Goal: Information Seeking & Learning: Learn about a topic

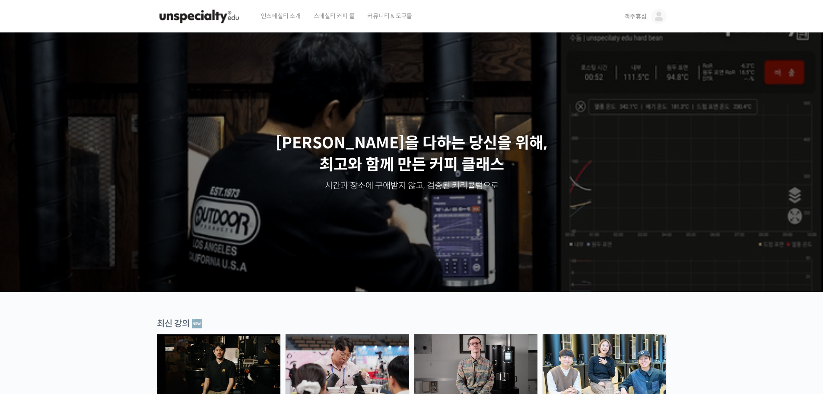
click at [647, 20] on link "객주휴심" at bounding box center [646, 16] width 42 height 33
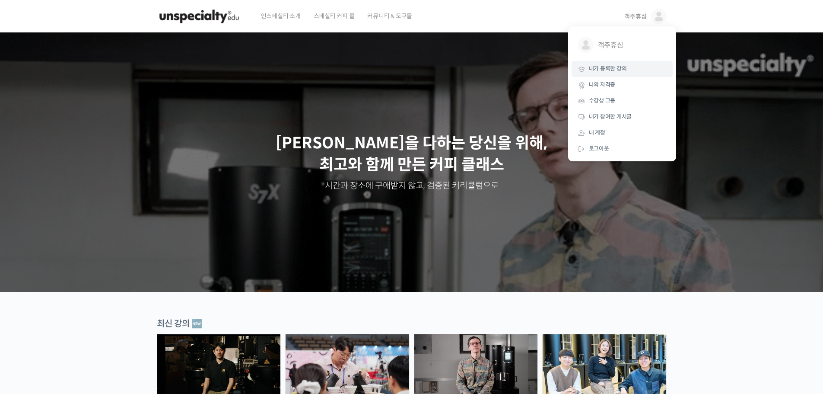
click at [609, 69] on span "내가 등록한 강의" at bounding box center [608, 68] width 38 height 7
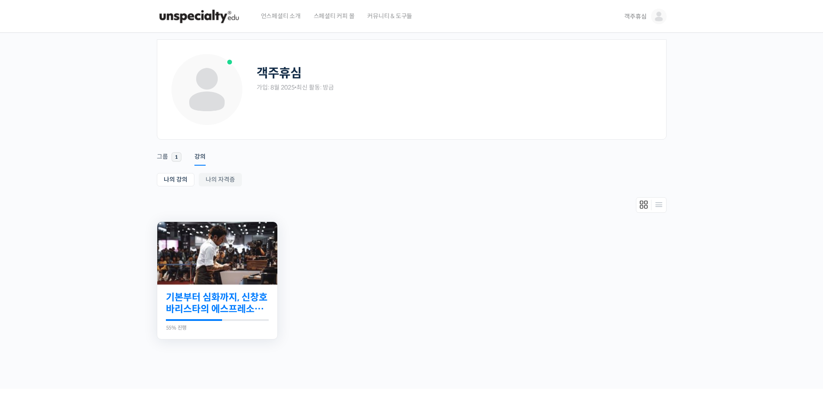
click at [200, 300] on link "기본부터 심화까지, 신창호 바리스타의 에스프레소 AtoZ" at bounding box center [217, 303] width 103 height 24
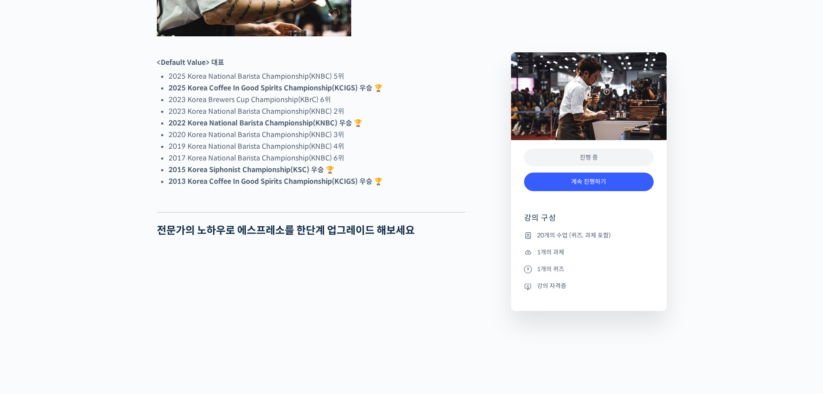
scroll to position [562, 0]
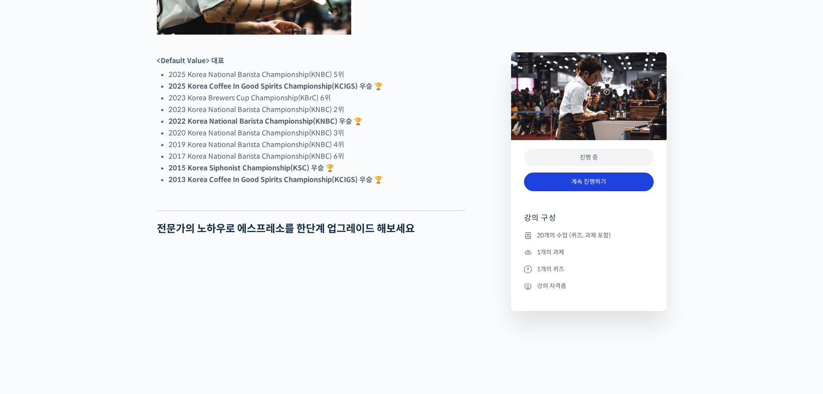
click at [577, 183] on link "계속 진행하기" at bounding box center [589, 181] width 130 height 19
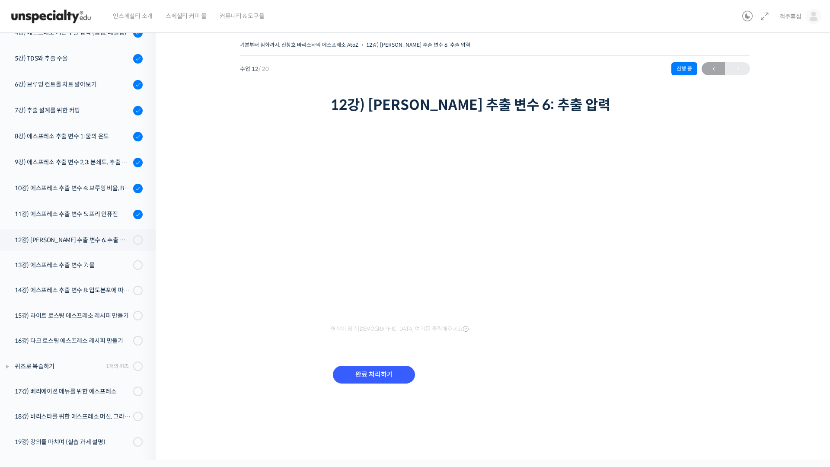
scroll to position [200, 0]
